Goal: Information Seeking & Learning: Find specific fact

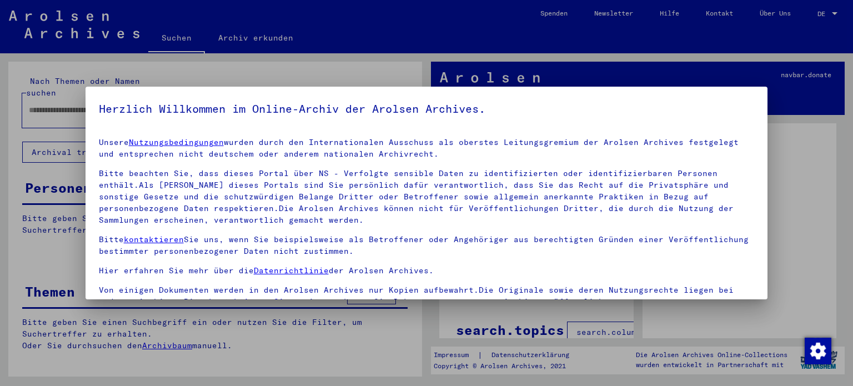
click at [841, 286] on div at bounding box center [426, 193] width 853 height 386
click at [199, 368] on div at bounding box center [426, 193] width 853 height 386
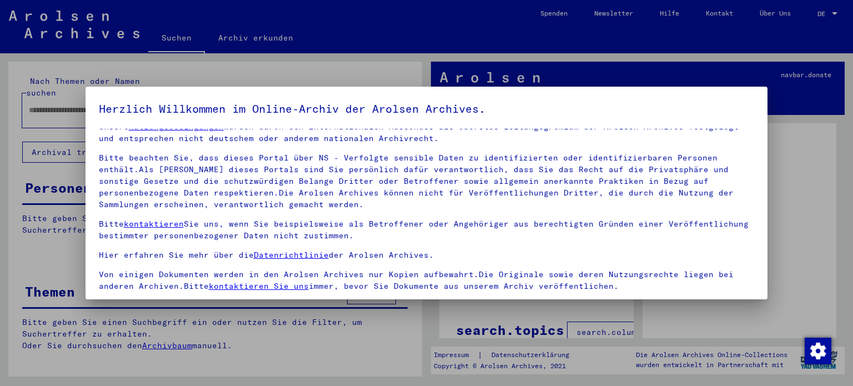
click at [826, 19] on div at bounding box center [426, 193] width 853 height 386
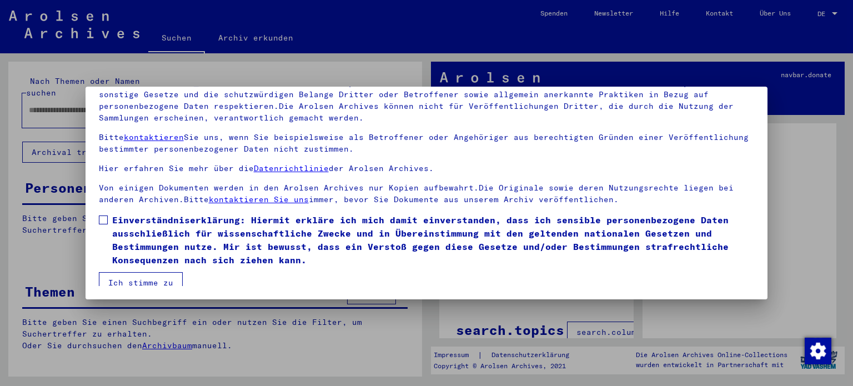
scroll to position [92, 0]
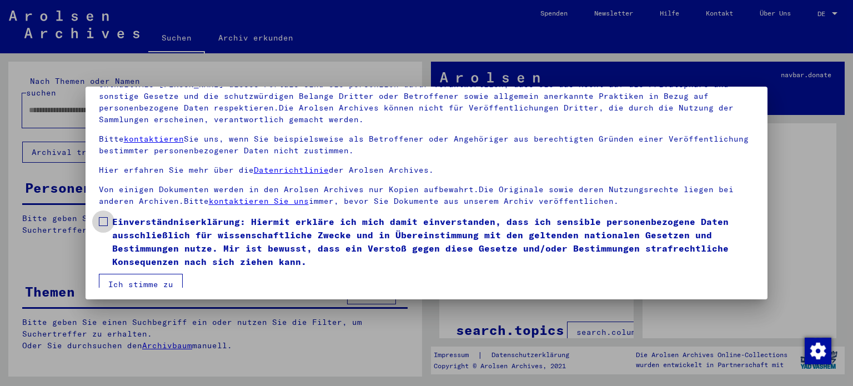
click at [107, 224] on label "Einverständniserklärung: Hiermit erkläre ich mich damit einverstanden, dass ich…" at bounding box center [427, 241] width 656 height 53
click at [124, 277] on button "Ich stimme zu" at bounding box center [141, 284] width 84 height 21
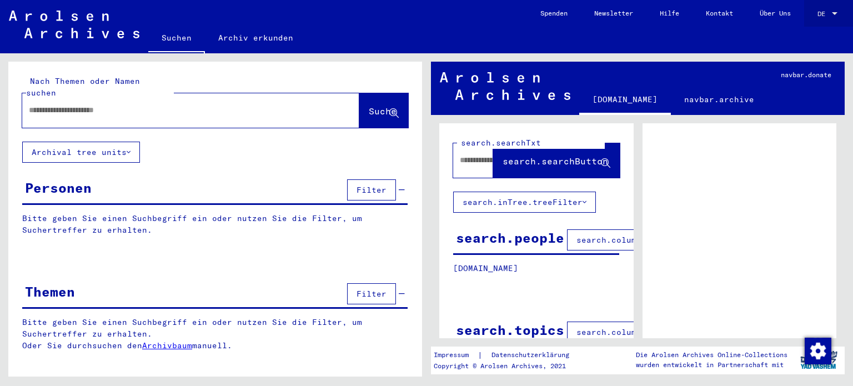
click at [831, 9] on div "DE DE" at bounding box center [828, 11] width 22 height 19
click at [815, 23] on span "English" at bounding box center [806, 20] width 27 height 8
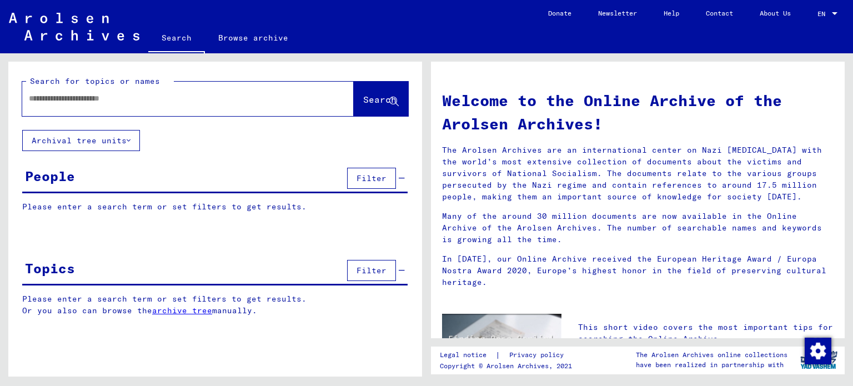
click at [401, 182] on div "Filter" at bounding box center [374, 178] width 61 height 27
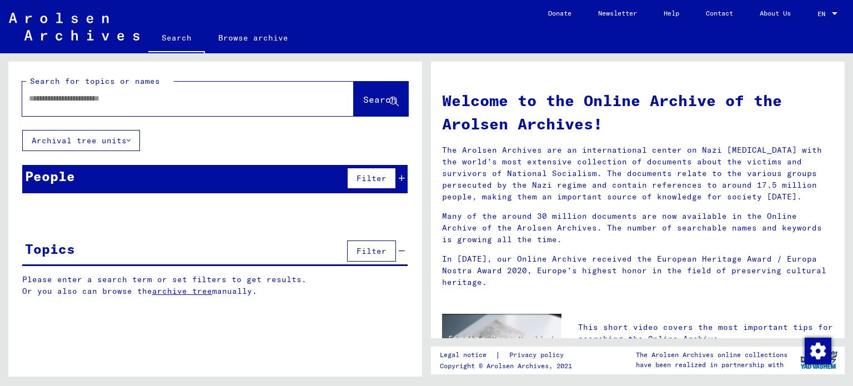
click at [401, 182] on div "Filter" at bounding box center [374, 178] width 61 height 27
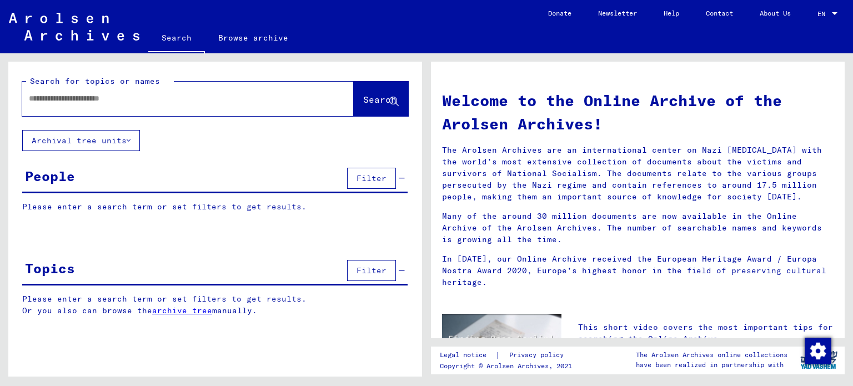
click at [102, 147] on button "Archival tree units" at bounding box center [81, 140] width 118 height 21
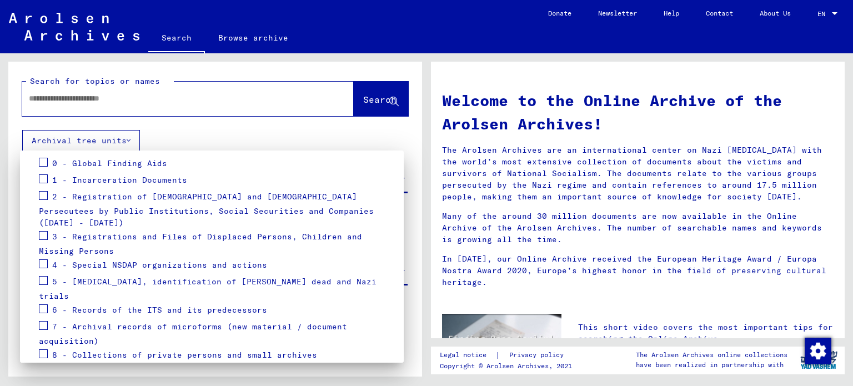
scroll to position [135, 0]
click at [103, 277] on span "5 - [MEDICAL_DATA], identification of [PERSON_NAME] dead and Nazi trials" at bounding box center [208, 289] width 338 height 25
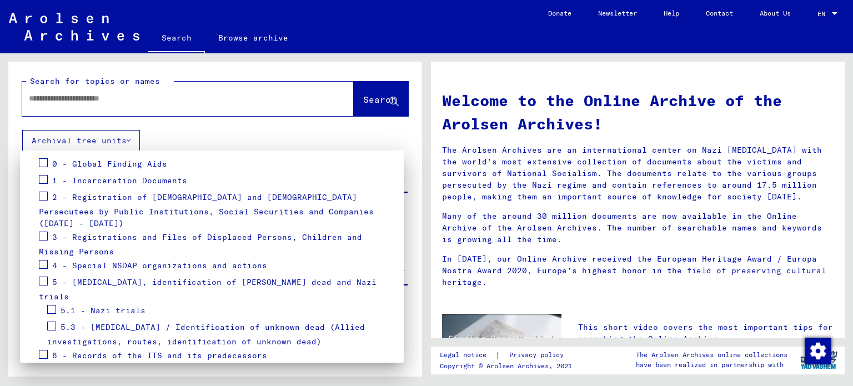
click at [132, 322] on span "5.3 - [MEDICAL_DATA] / Identification of unknown dead (Allied investigations, r…" at bounding box center [206, 334] width 318 height 25
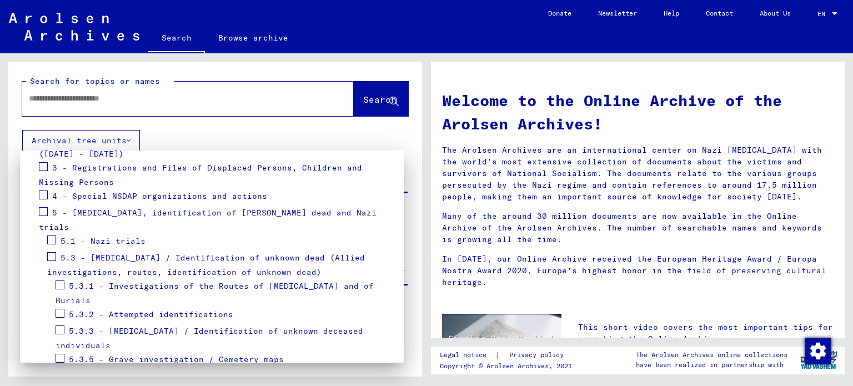
scroll to position [207, 0]
click at [54, 250] on span at bounding box center [51, 254] width 9 height 9
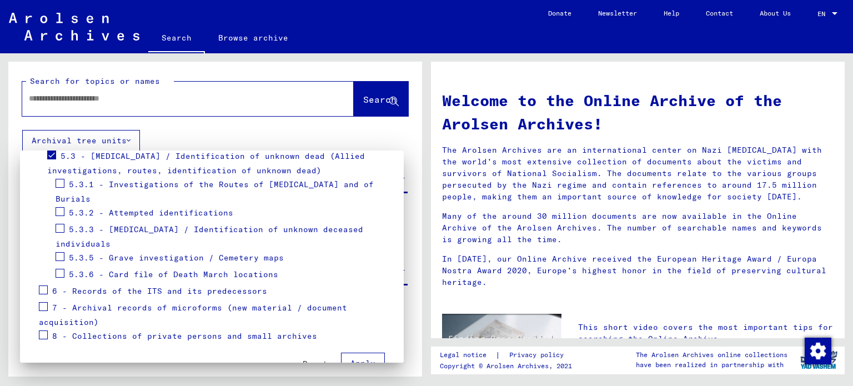
scroll to position [312, 0]
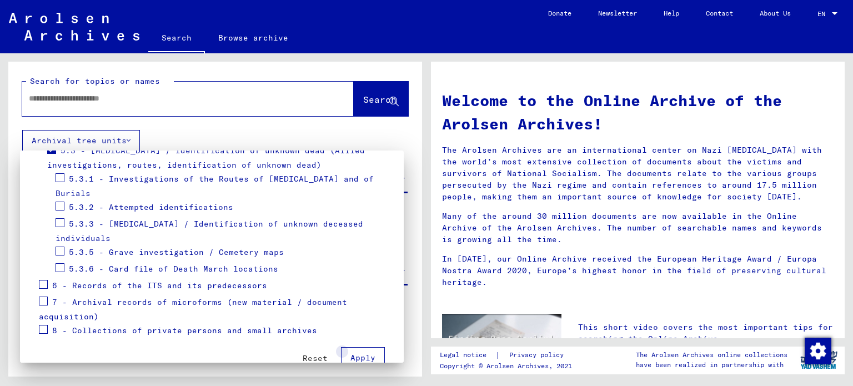
click at [368, 347] on button "Apply" at bounding box center [363, 357] width 44 height 21
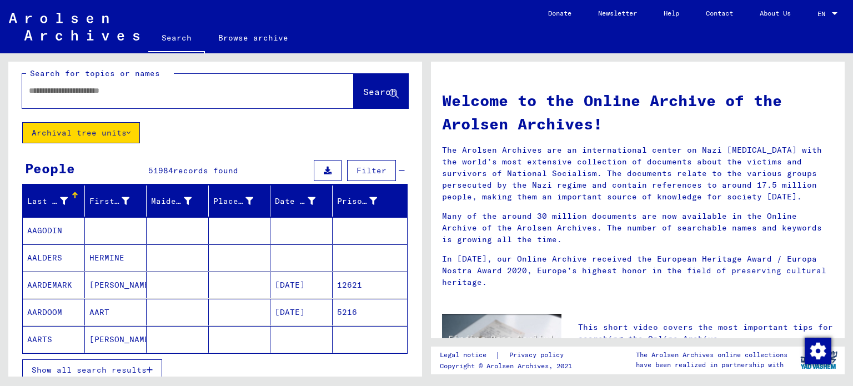
scroll to position [0, 0]
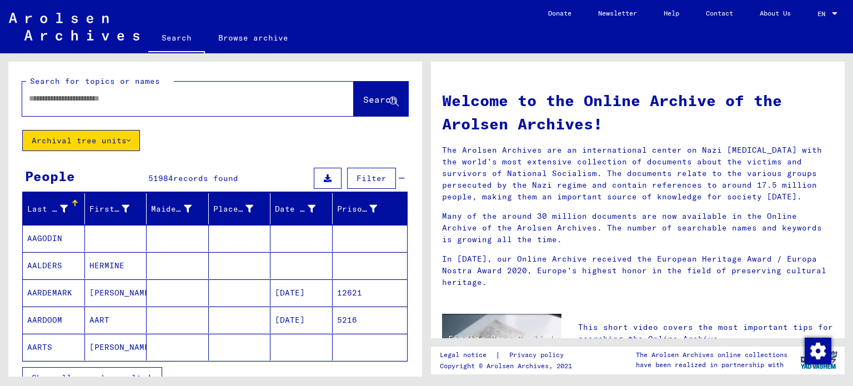
click at [244, 99] on input "text" at bounding box center [174, 99] width 291 height 12
type input "**********"
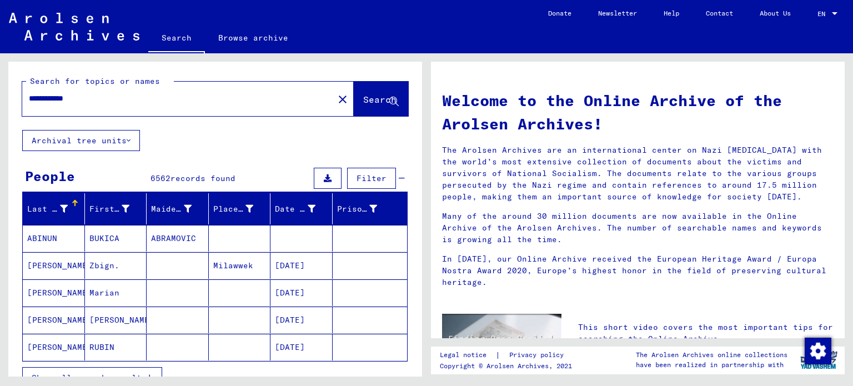
click at [122, 147] on button "Archival tree units" at bounding box center [81, 140] width 118 height 21
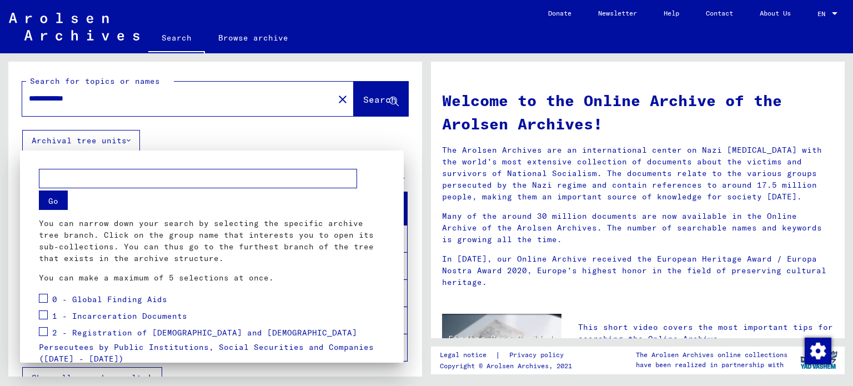
scroll to position [160, 0]
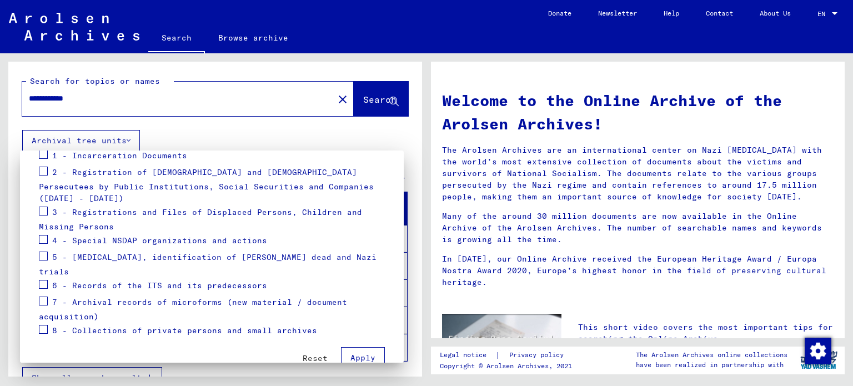
click at [48, 249] on div "5 - [MEDICAL_DATA], identification of [PERSON_NAME] dead and Nazi trials" at bounding box center [212, 263] width 346 height 28
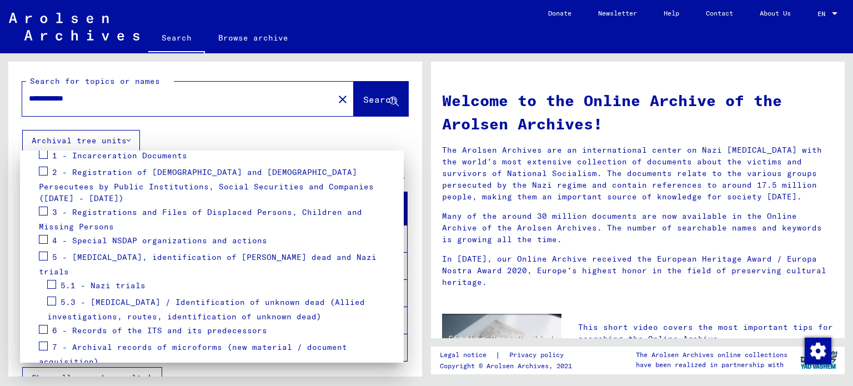
click at [57, 294] on div "5.3 - [MEDICAL_DATA] / Identification of unknown dead (Allied investigations, r…" at bounding box center [216, 308] width 338 height 28
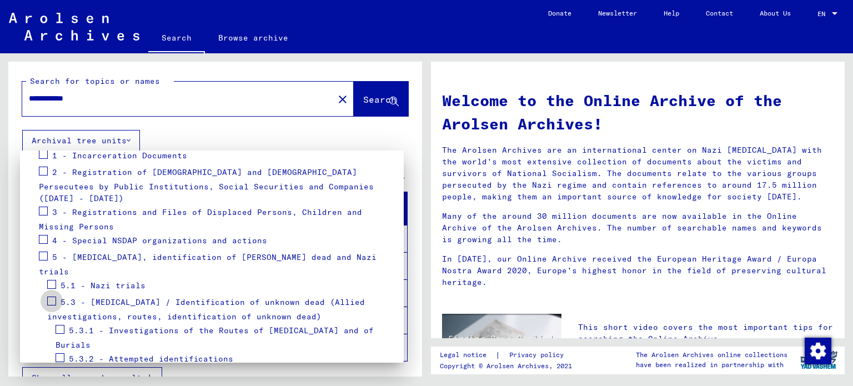
click at [51, 296] on span at bounding box center [51, 300] width 9 height 9
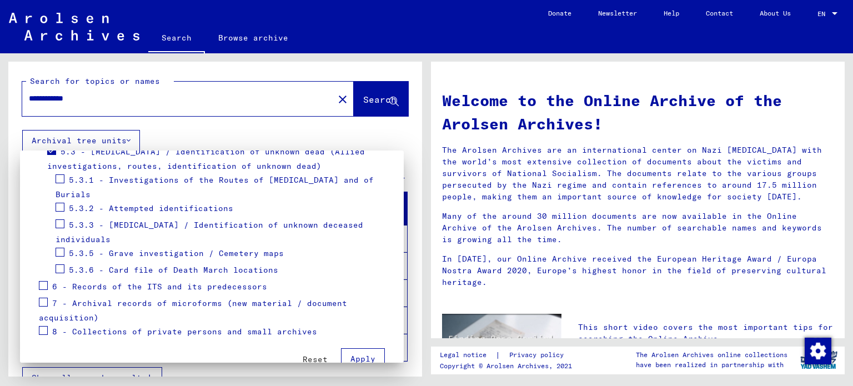
scroll to position [312, 0]
click at [346, 347] on button "Apply" at bounding box center [363, 357] width 44 height 21
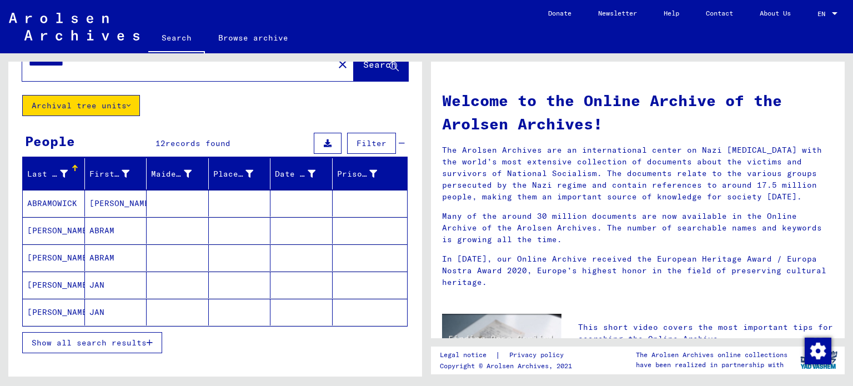
scroll to position [93, 0]
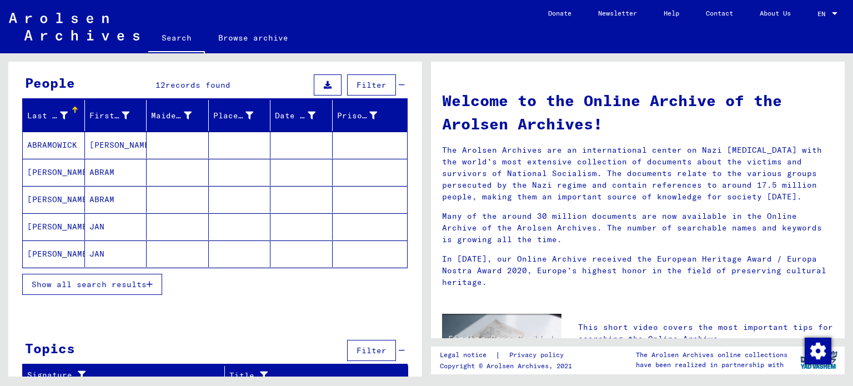
click at [135, 281] on span "Show all search results" at bounding box center [89, 284] width 115 height 10
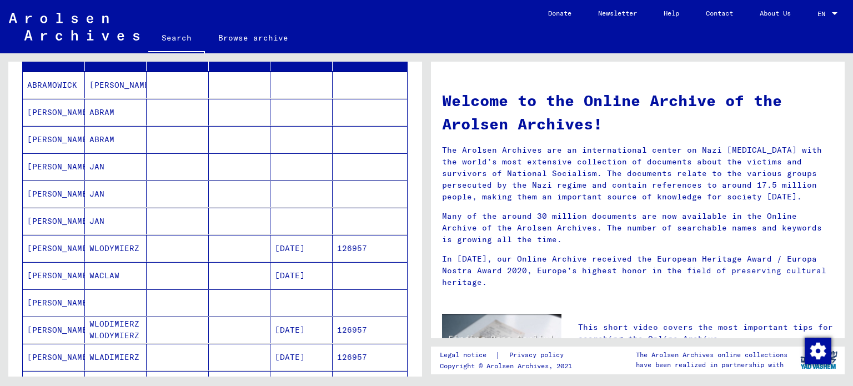
scroll to position [0, 0]
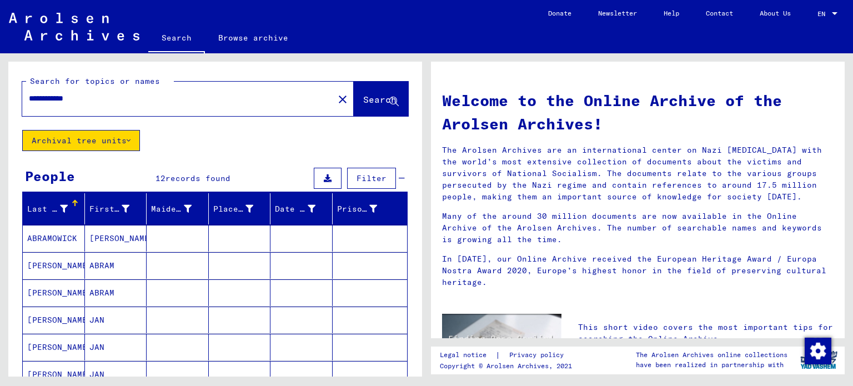
click at [88, 131] on button "Archival tree units" at bounding box center [81, 140] width 118 height 21
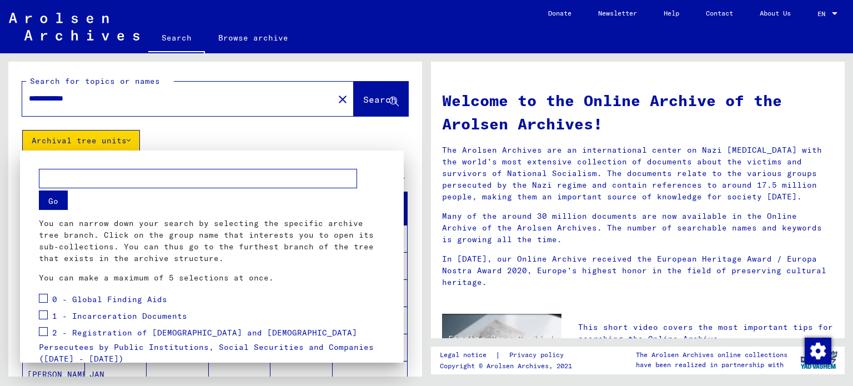
scroll to position [160, 0]
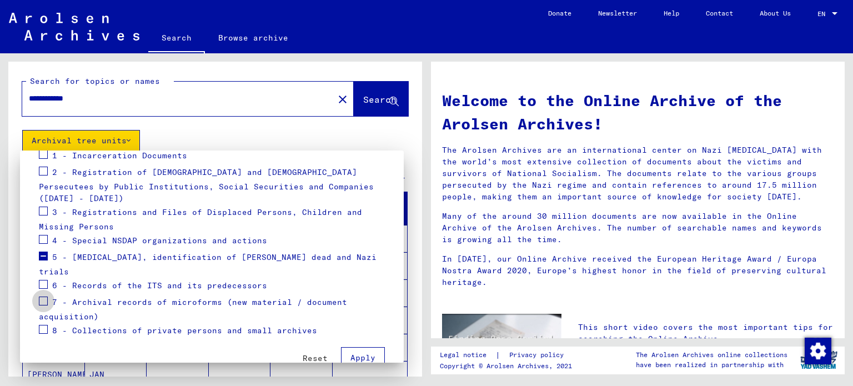
click at [44, 296] on span at bounding box center [43, 300] width 9 height 9
click at [43, 251] on span at bounding box center [43, 255] width 9 height 9
click at [360, 347] on button "Apply" at bounding box center [363, 357] width 44 height 21
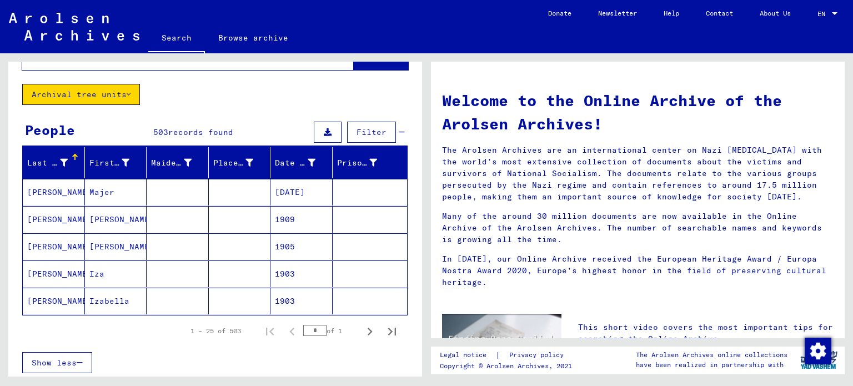
scroll to position [47, 0]
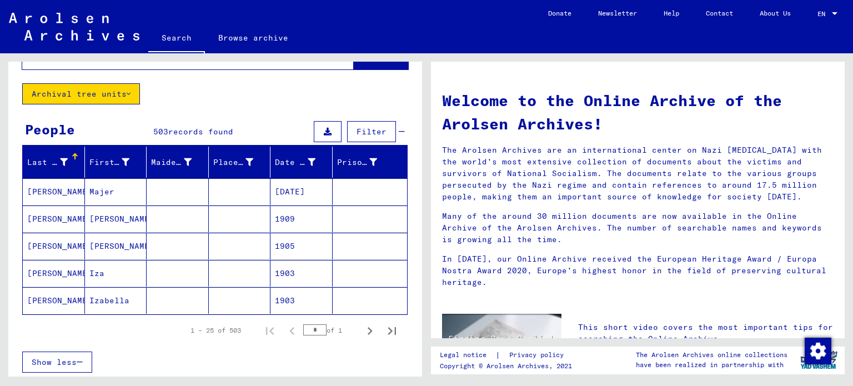
click at [366, 135] on span "Filter" at bounding box center [371, 132] width 30 height 10
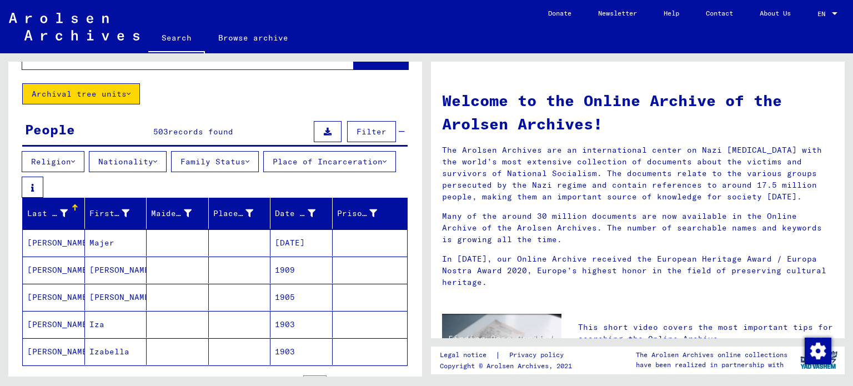
click at [167, 160] on button "Nationality" at bounding box center [128, 161] width 78 height 21
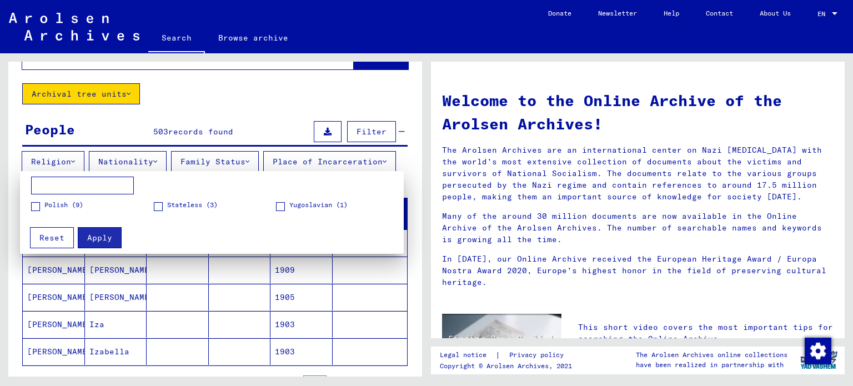
click at [156, 164] on div at bounding box center [426, 193] width 853 height 386
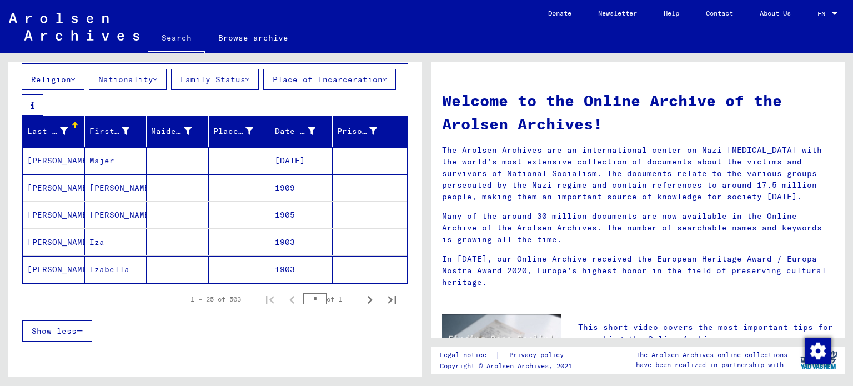
scroll to position [129, 0]
click at [369, 308] on button "Next page" at bounding box center [370, 299] width 22 height 22
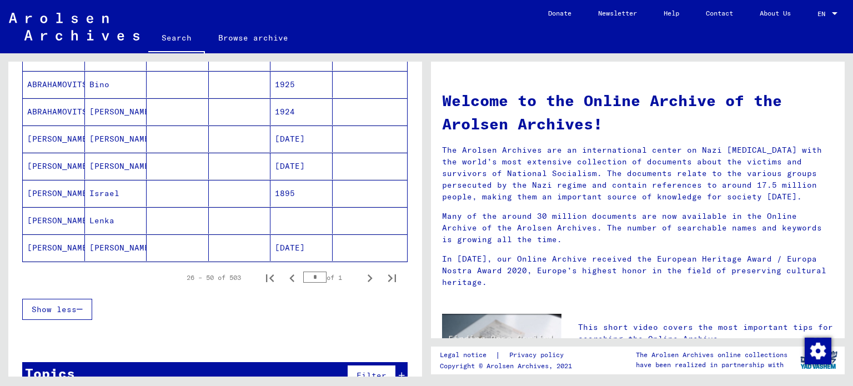
scroll to position [719, 0]
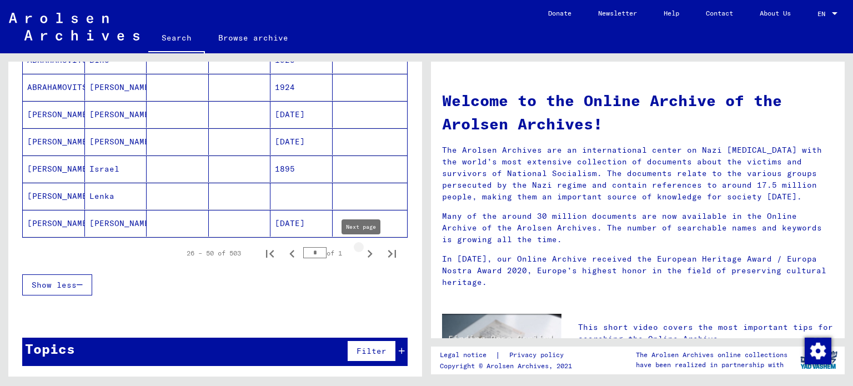
click at [362, 258] on icon "Next page" at bounding box center [370, 254] width 16 height 16
type input "*"
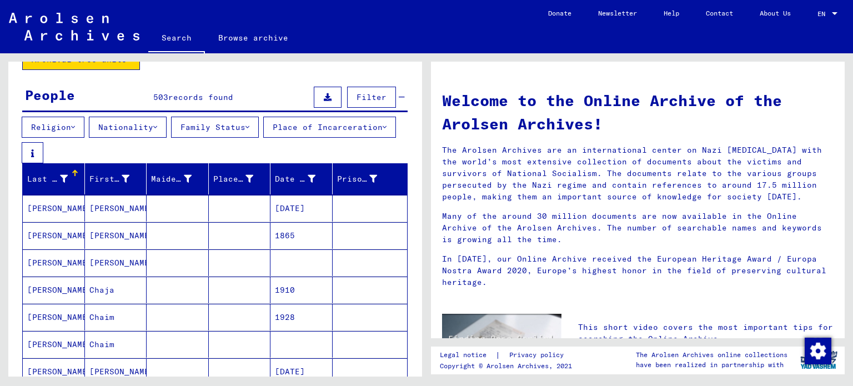
scroll to position [0, 0]
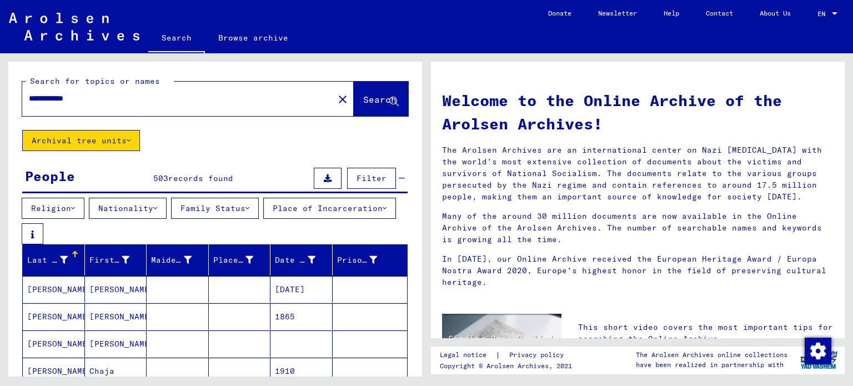
click at [145, 93] on input "**********" at bounding box center [174, 99] width 291 height 12
paste input "*******"
type input "**********"
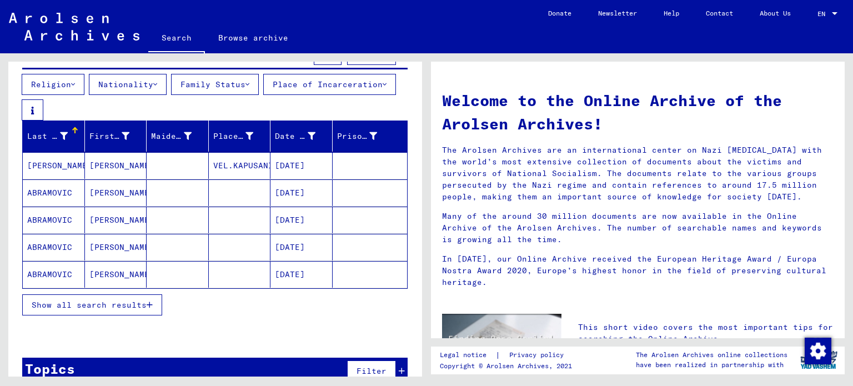
scroll to position [124, 0]
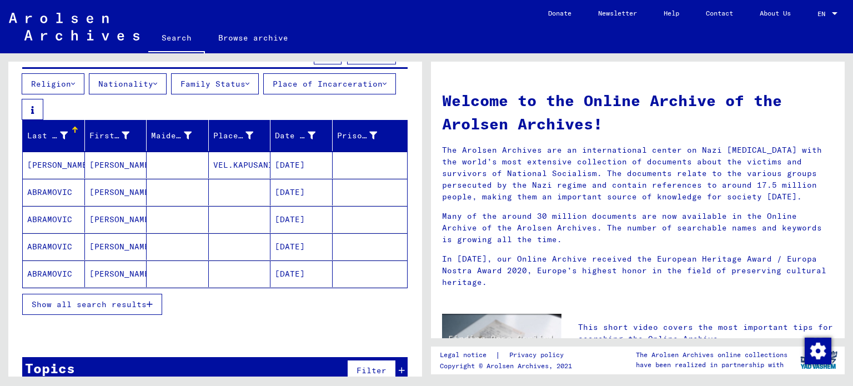
click at [89, 308] on span "Show all search results" at bounding box center [89, 304] width 115 height 10
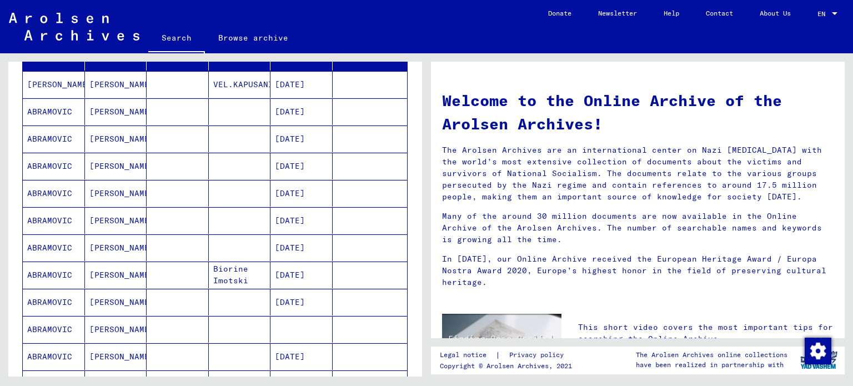
scroll to position [0, 0]
